Goal: Task Accomplishment & Management: Manage account settings

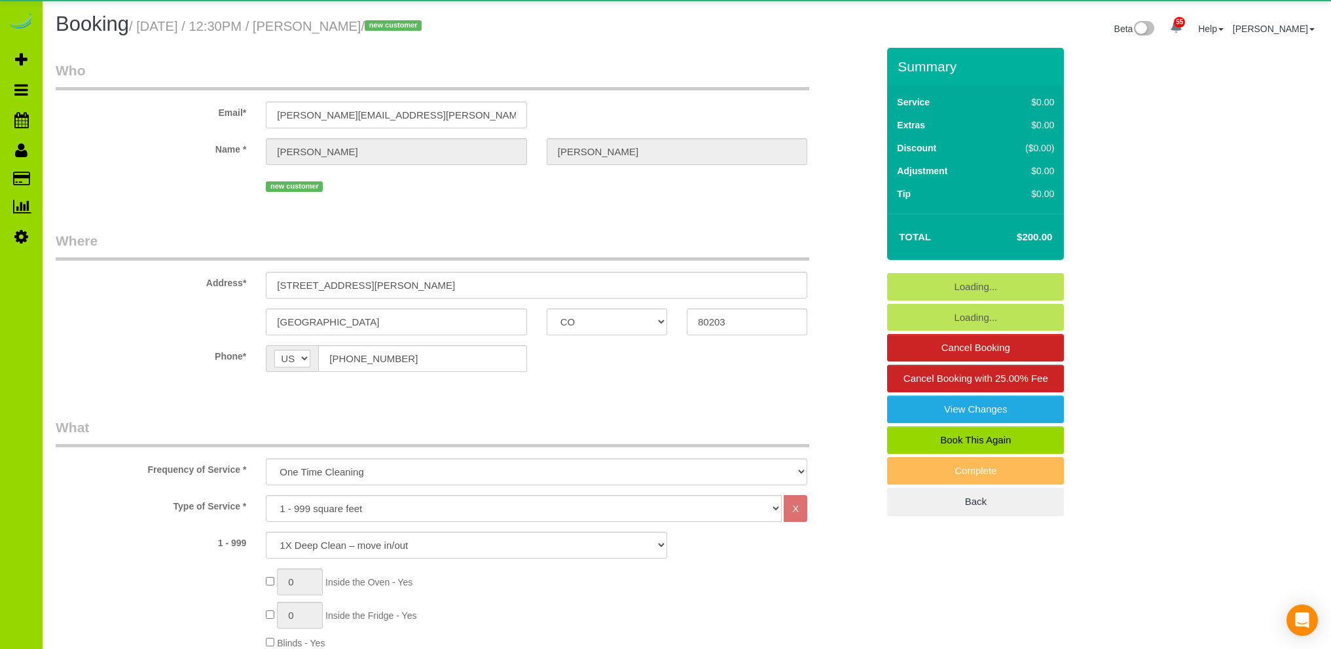
select select "CO"
select select "spot1"
select select "number:1"
select select "number:11"
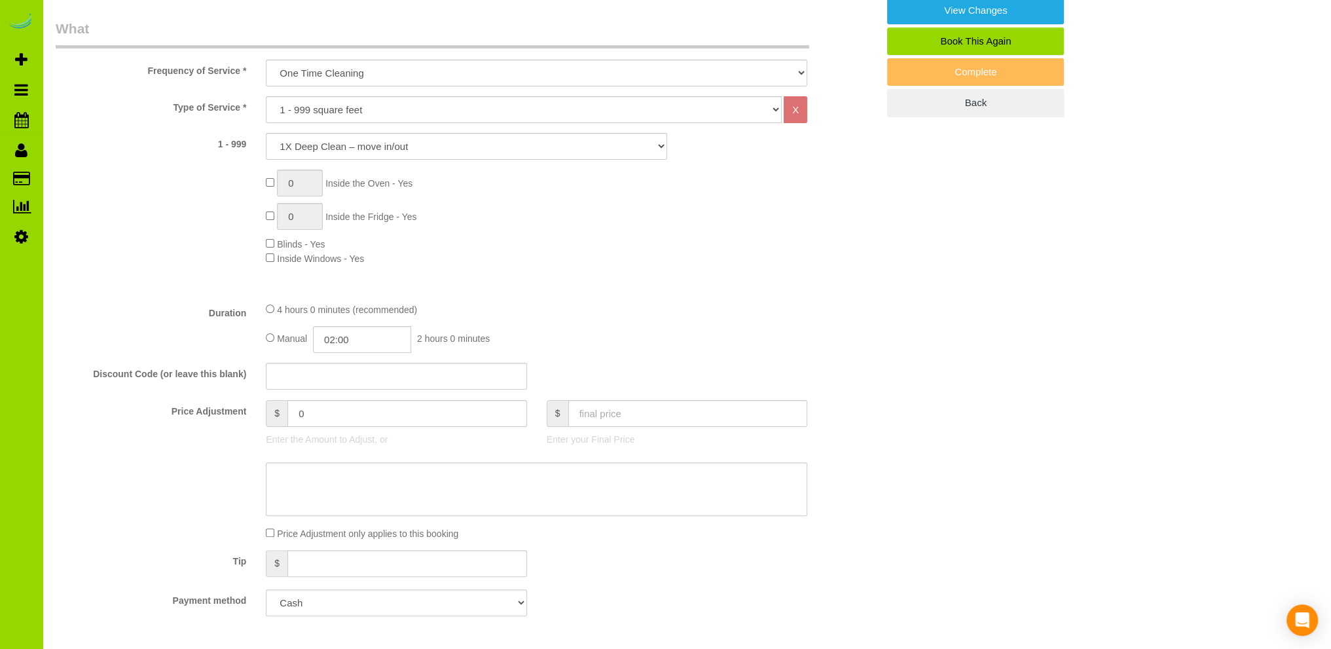
scroll to position [524, 0]
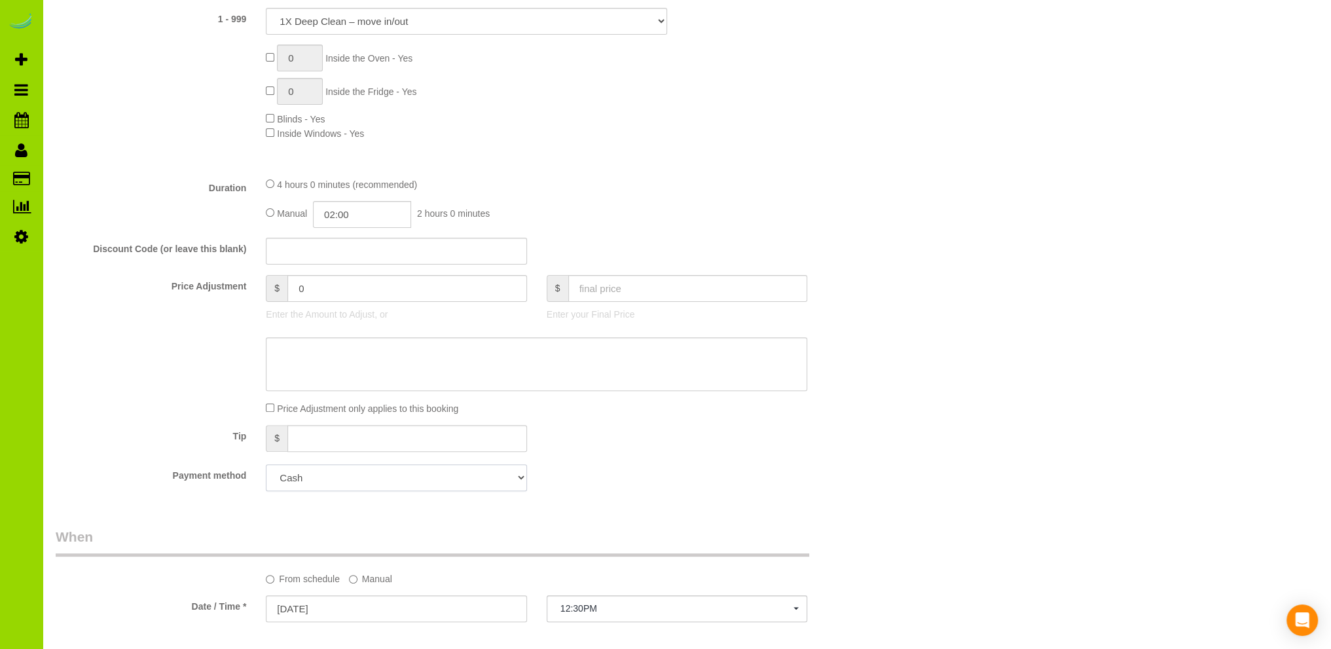
click at [345, 477] on select "Add Credit Card Cash Check Paypal" at bounding box center [396, 477] width 261 height 27
click at [731, 426] on div "Tip $" at bounding box center [467, 439] width 842 height 29
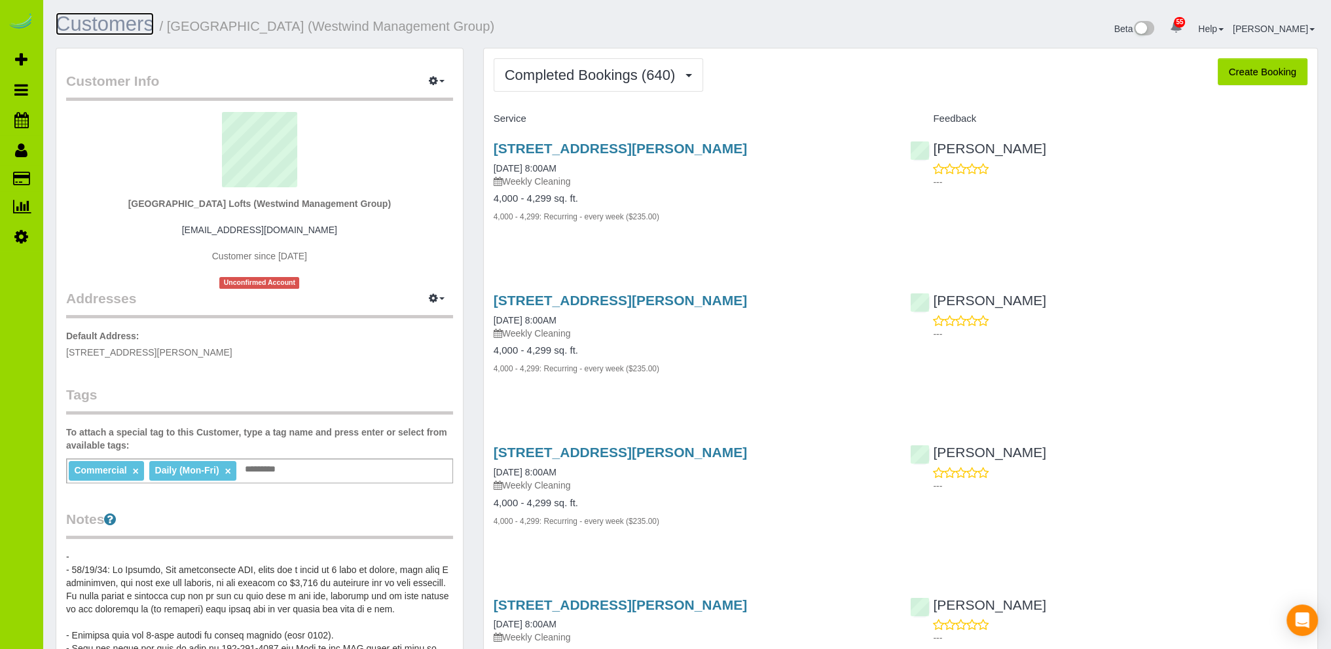
click at [138, 21] on link "Customers" at bounding box center [105, 23] width 98 height 23
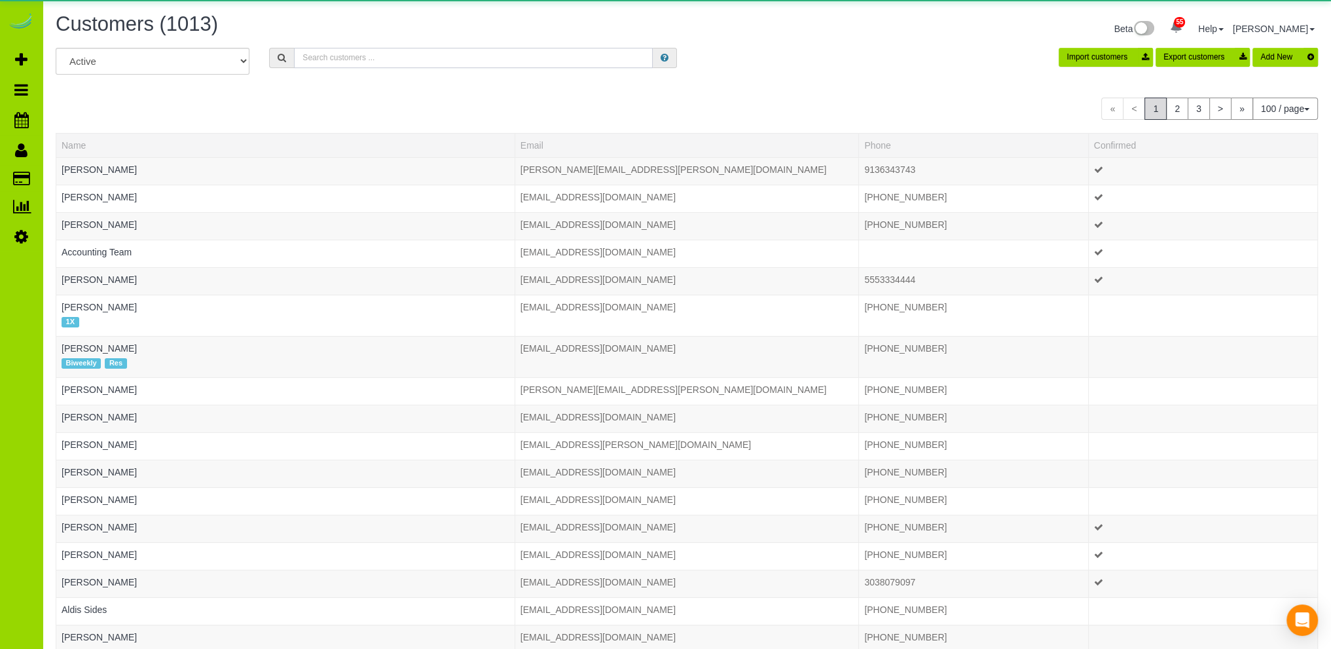
click at [313, 57] on input "text" at bounding box center [473, 58] width 359 height 20
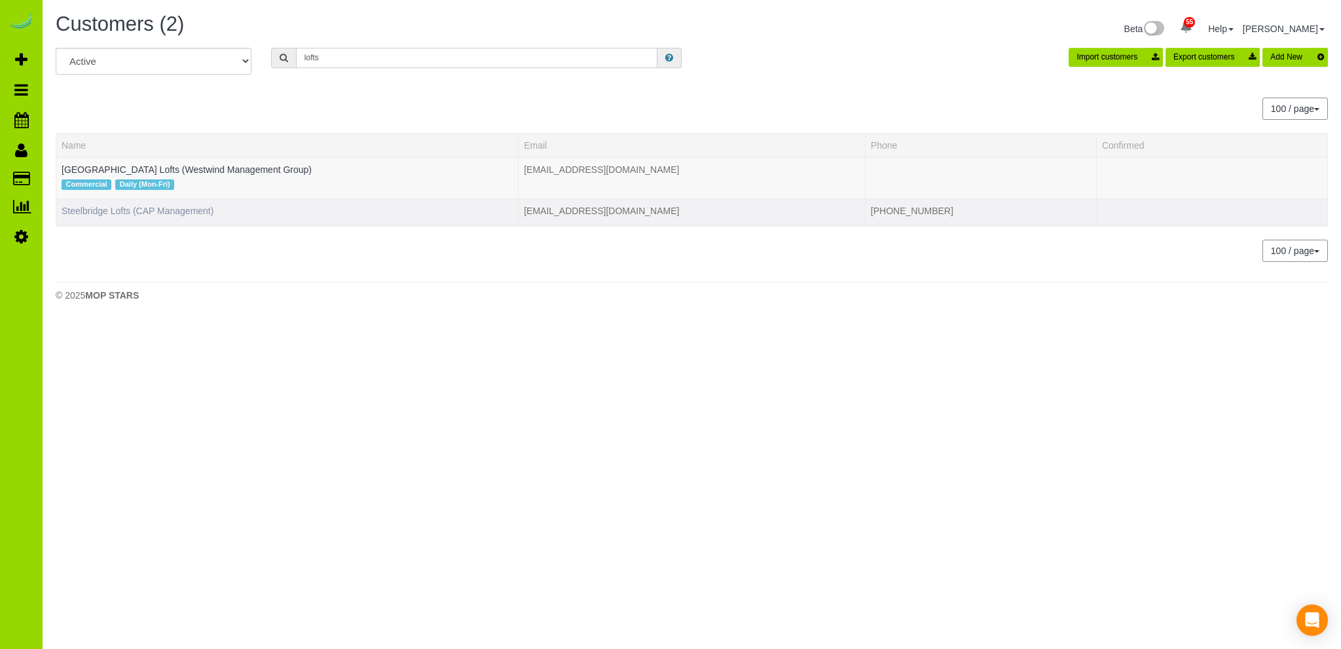
type input "lofts"
click at [172, 209] on link "Steelbridge Lofts (CAP Management)" at bounding box center [138, 211] width 152 height 10
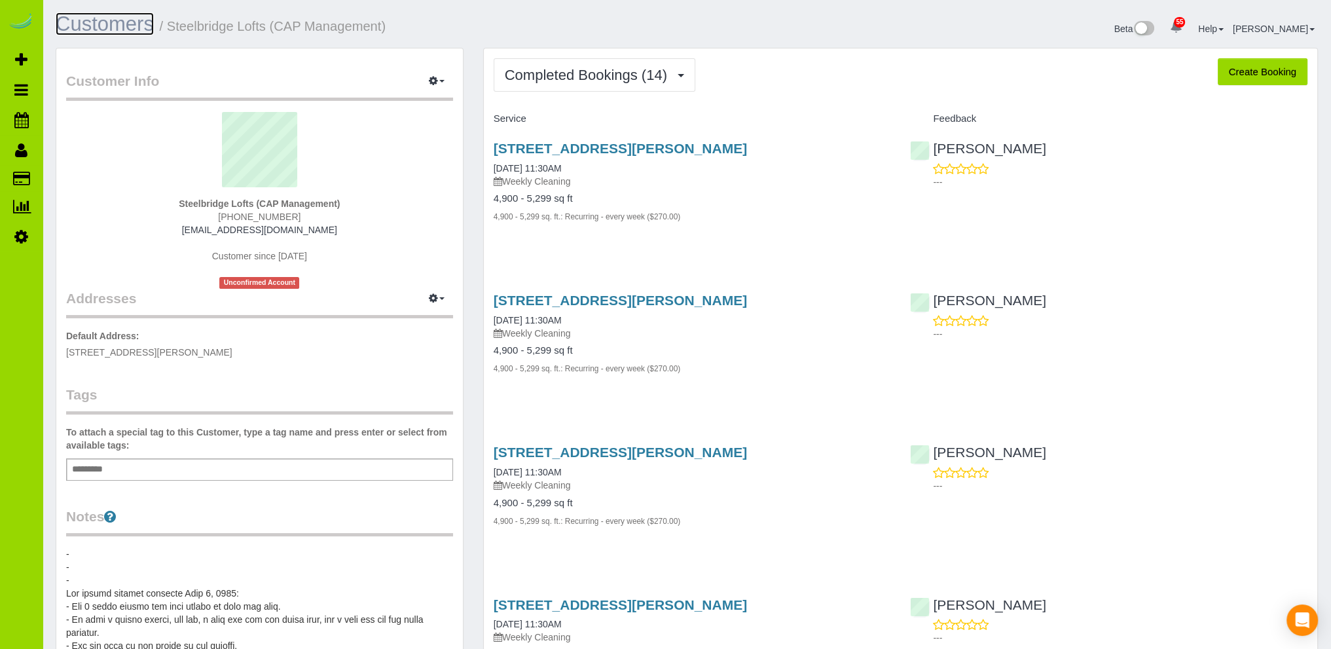
click at [120, 24] on link "Customers" at bounding box center [105, 23] width 98 height 23
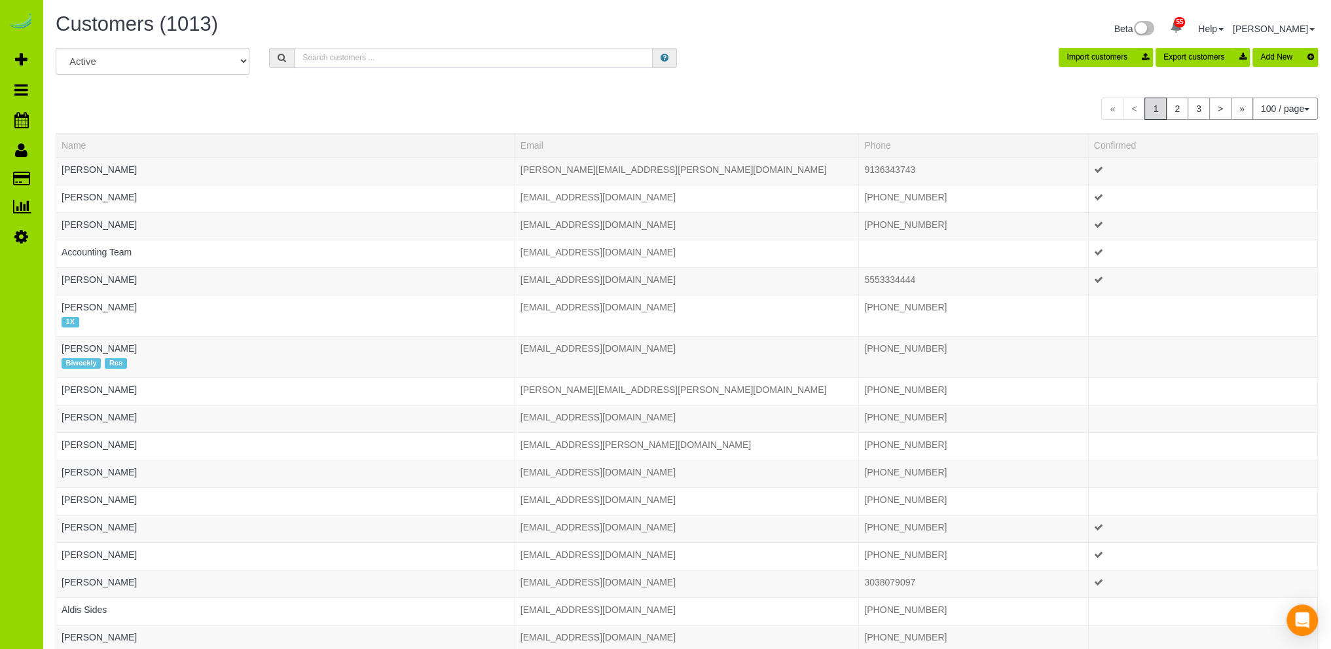
click at [346, 54] on input "text" at bounding box center [473, 58] width 359 height 20
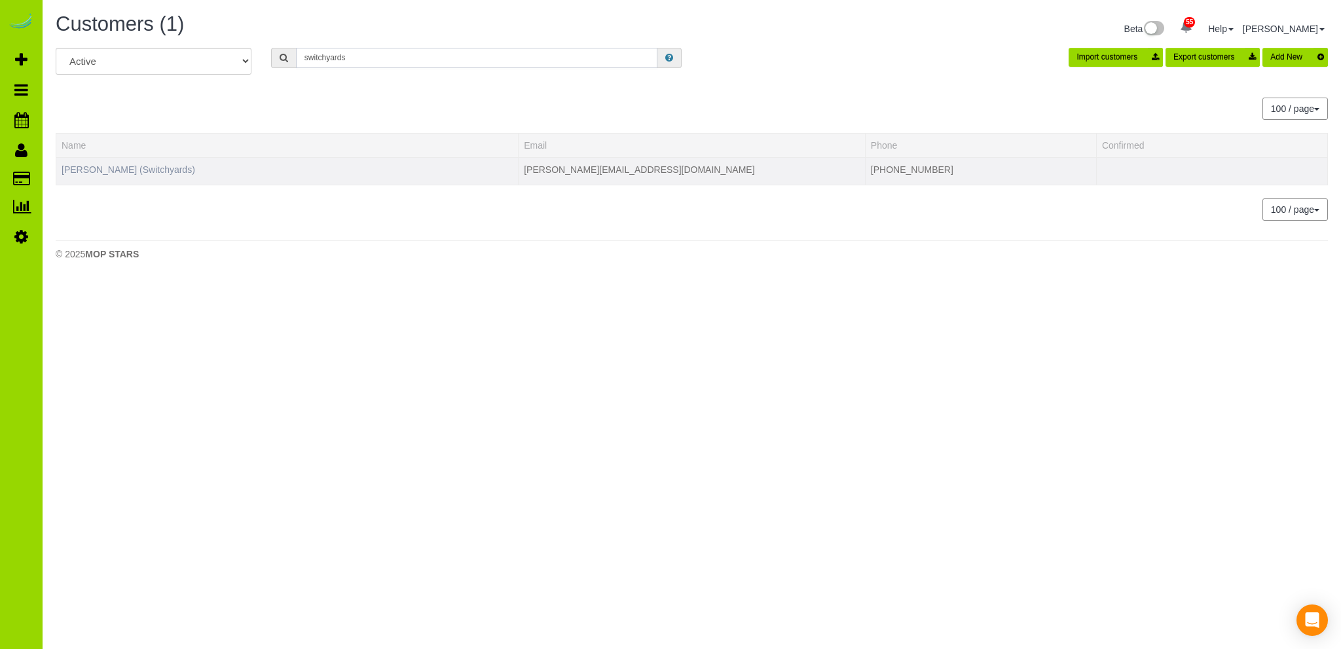
type input "switchyards"
click at [185, 168] on link "[PERSON_NAME] (Switchyards)" at bounding box center [129, 169] width 134 height 10
